Goal: Information Seeking & Learning: Check status

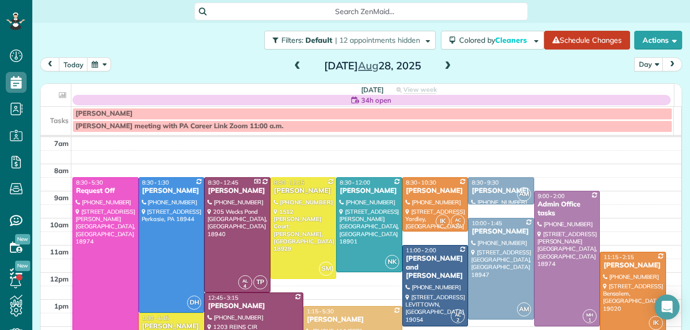
scroll to position [36, 0]
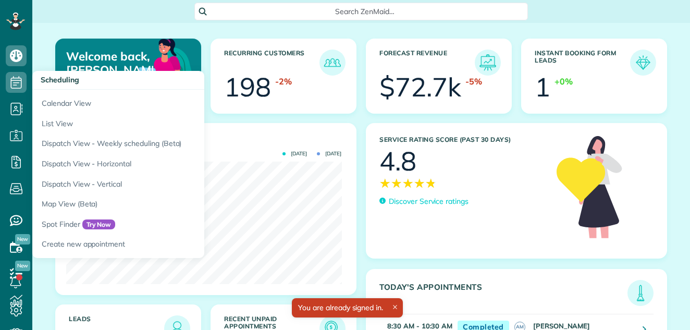
scroll to position [122, 275]
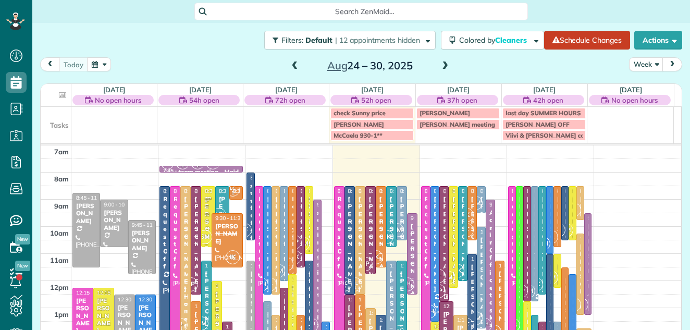
scroll to position [5, 5]
click at [636, 61] on button "Week" at bounding box center [646, 64] width 34 height 14
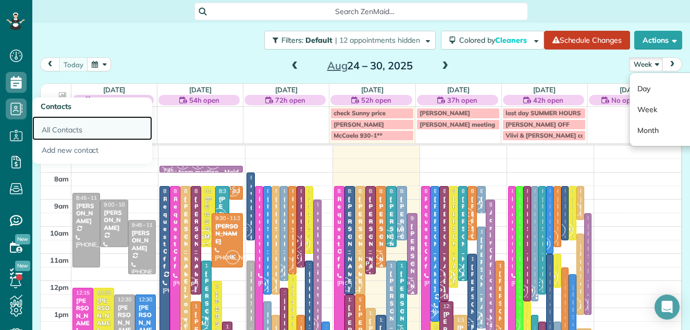
click at [59, 126] on link "All Contacts" at bounding box center [92, 128] width 120 height 24
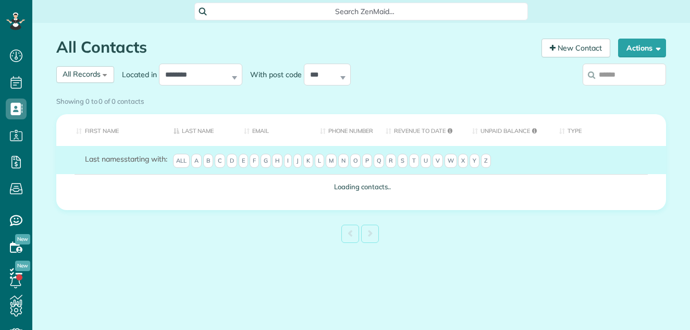
scroll to position [5, 5]
drag, startPoint x: 0, startPoint y: 0, endPoint x: 610, endPoint y: 72, distance: 613.9
click at [610, 72] on input "search" at bounding box center [624, 75] width 83 height 22
type input "*****"
click at [623, 92] on div "Showing 0 to 0 of 0 contacts" at bounding box center [361, 99] width 610 height 14
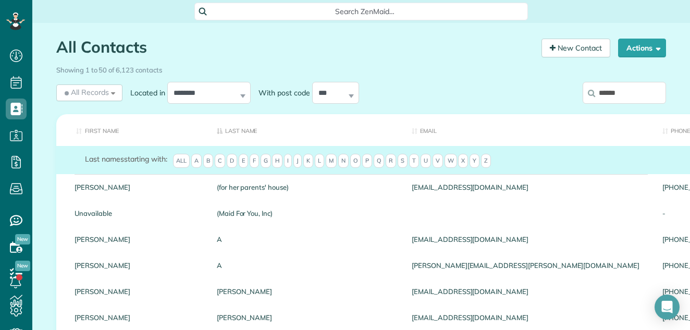
click at [615, 74] on div "Showing 1 to 50 of 6,123 contacts" at bounding box center [361, 68] width 610 height 14
click at [610, 96] on input "*****" at bounding box center [624, 93] width 83 height 22
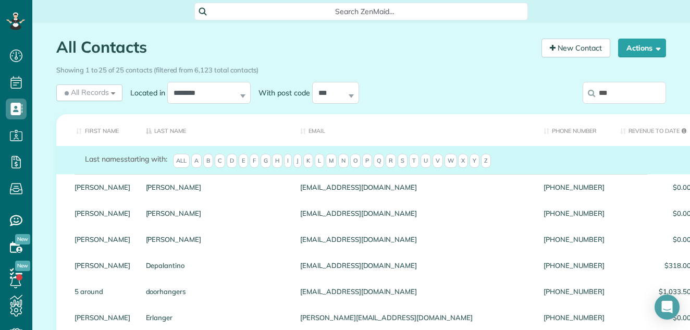
type input "*"
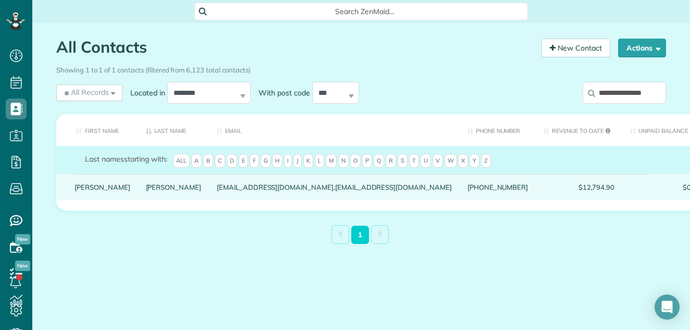
type input "**********"
click at [92, 191] on link "Michael" at bounding box center [103, 186] width 56 height 7
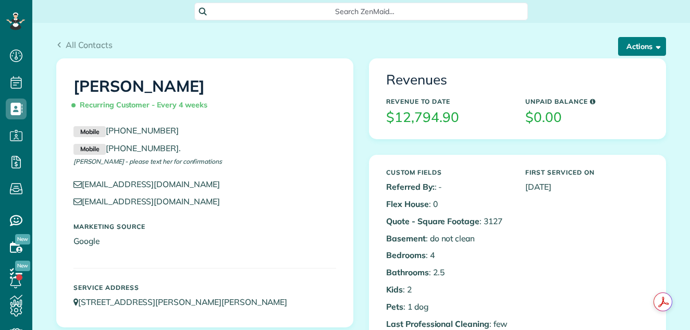
click at [632, 44] on button "Actions" at bounding box center [642, 46] width 48 height 19
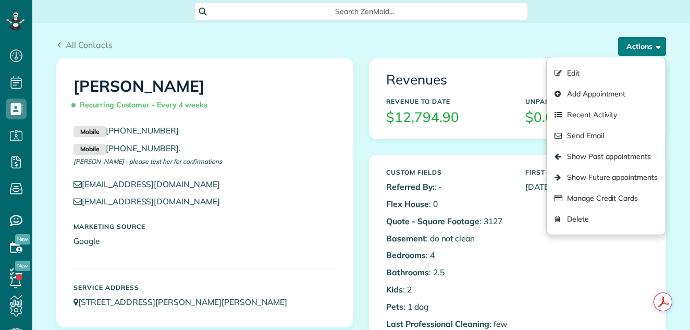
scroll to position [5, 5]
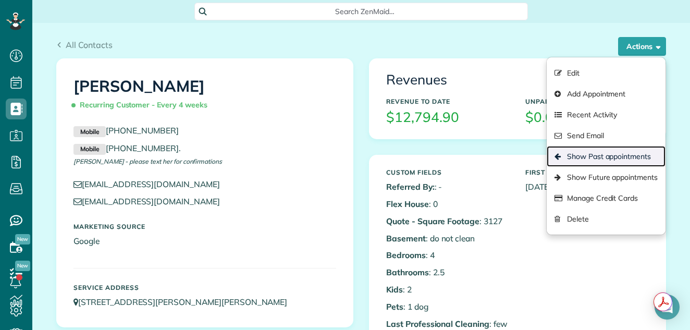
click at [595, 151] on link "Show Past appointments" at bounding box center [606, 156] width 119 height 21
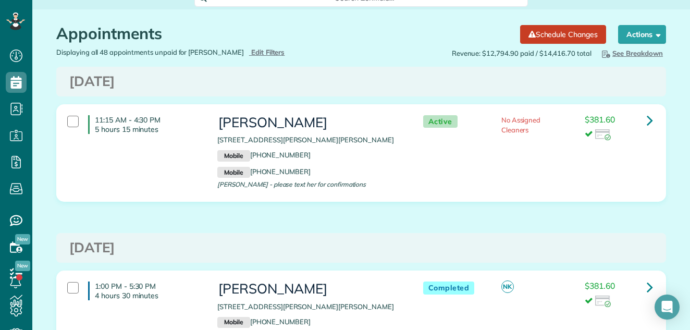
scroll to position [109, 0]
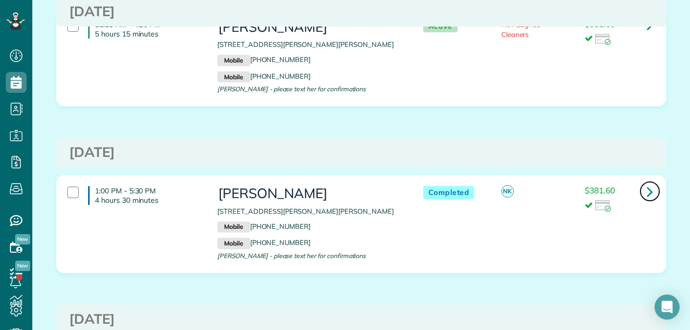
click at [649, 193] on link at bounding box center [649, 191] width 21 height 21
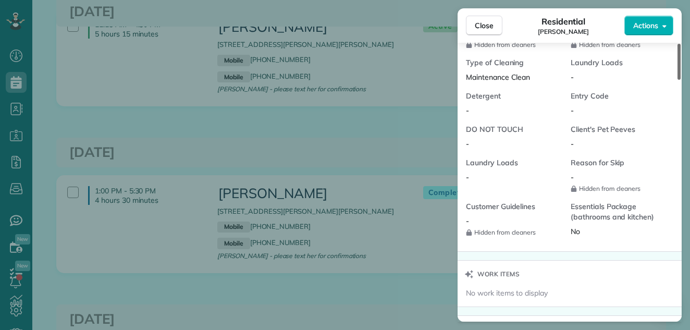
scroll to position [772, 0]
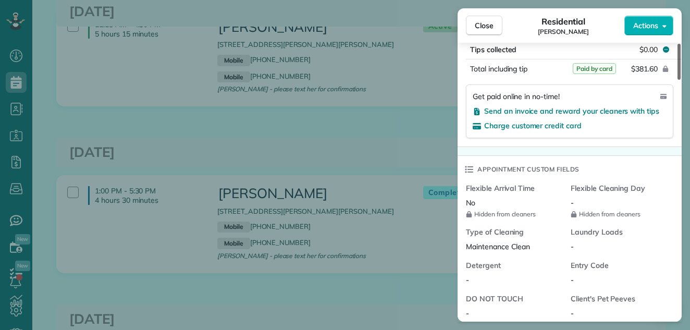
drag, startPoint x: 679, startPoint y: 58, endPoint x: 707, endPoint y: 158, distance: 103.8
click at [681, 80] on div at bounding box center [678, 62] width 3 height 36
click at [476, 20] on button "Close" at bounding box center [484, 26] width 36 height 20
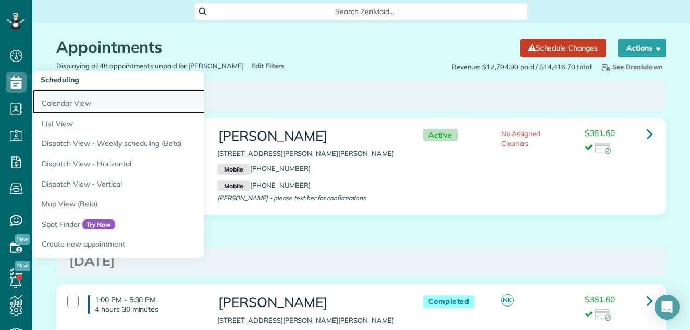
click at [58, 100] on link "Calendar View" at bounding box center [162, 102] width 261 height 24
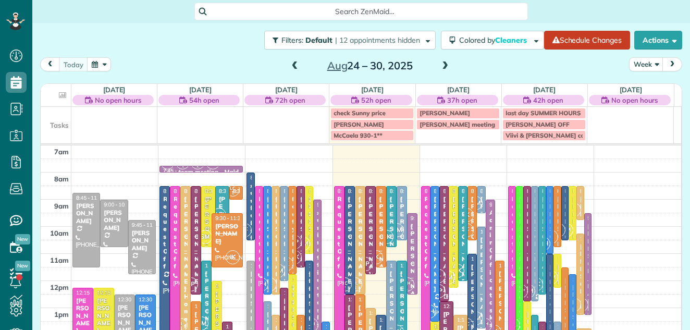
scroll to position [5, 5]
click at [441, 66] on span at bounding box center [444, 65] width 11 height 9
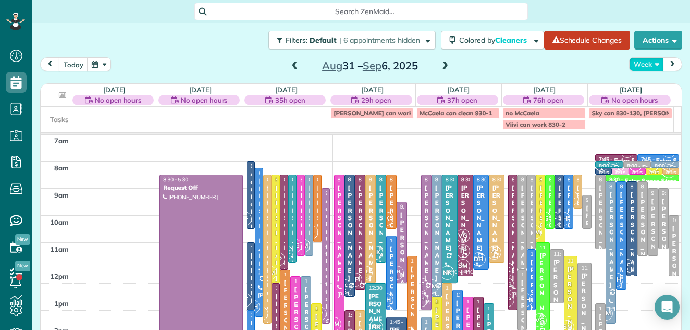
click at [635, 66] on button "Week" at bounding box center [646, 64] width 34 height 14
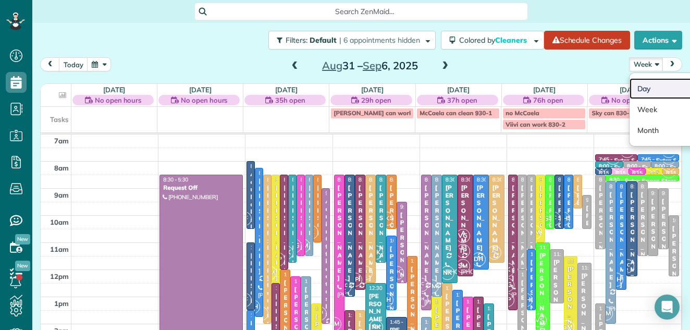
click at [633, 86] on link "Day" at bounding box center [670, 88] width 82 height 21
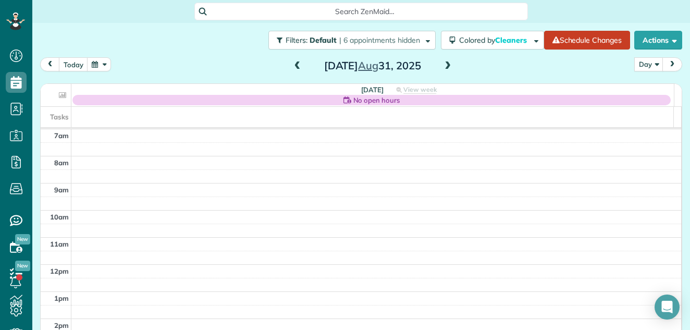
click at [444, 64] on span at bounding box center [447, 65] width 11 height 9
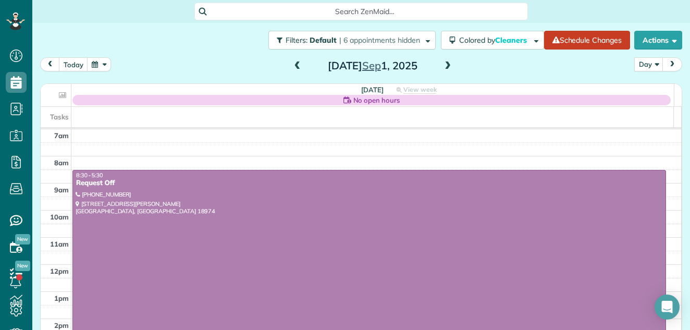
click at [444, 64] on span at bounding box center [447, 65] width 11 height 9
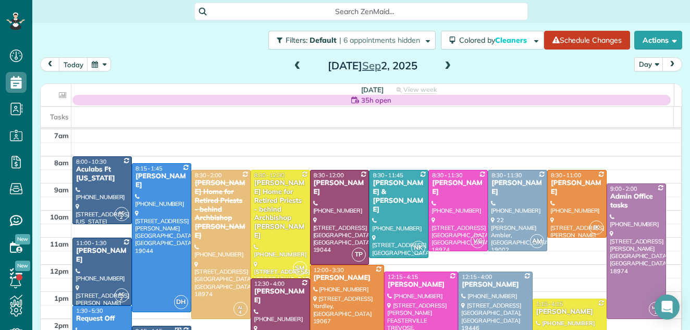
click at [444, 64] on span at bounding box center [447, 65] width 11 height 9
